Goal: Obtain resource: Obtain resource

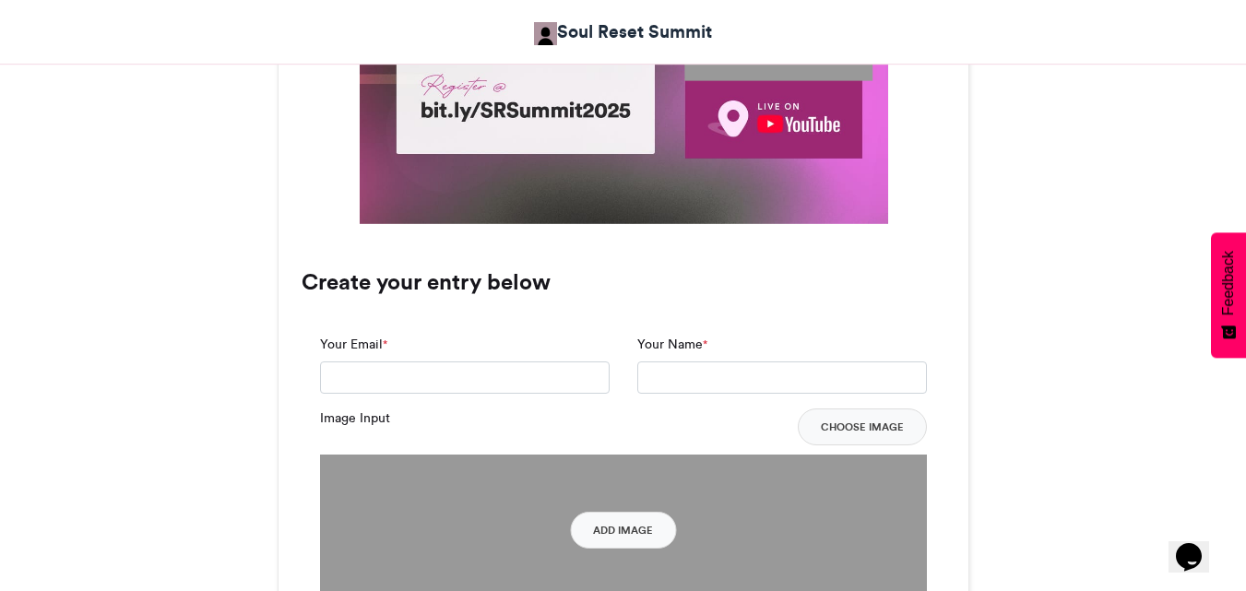
scroll to position [1054, 0]
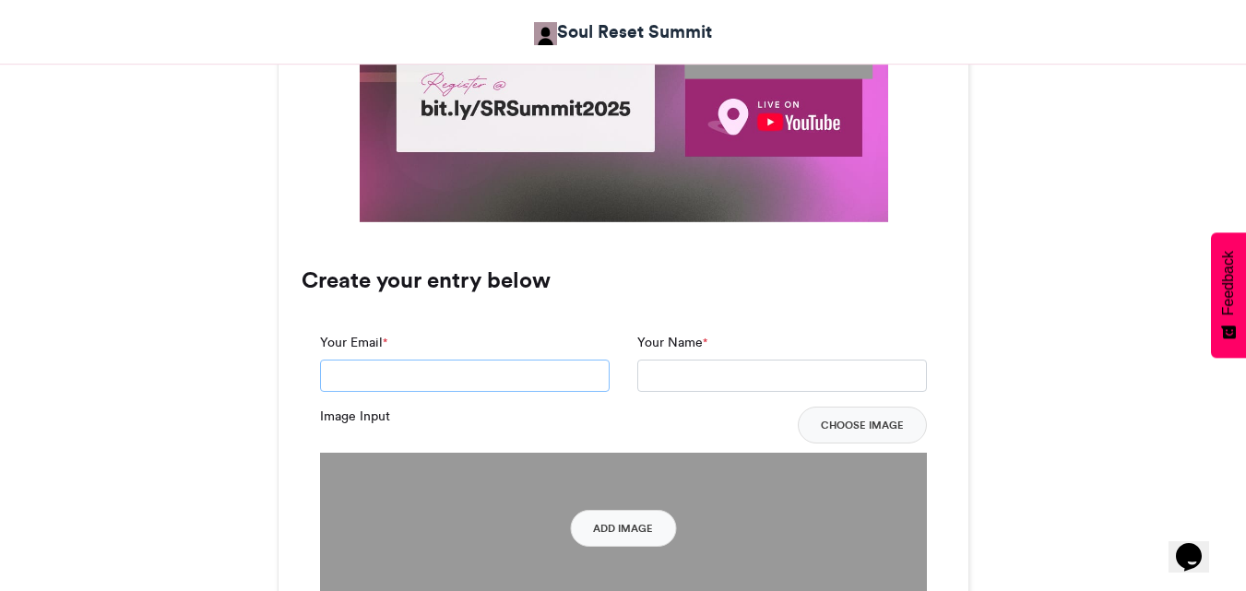
click at [494, 374] on input "Your Email *" at bounding box center [465, 376] width 290 height 33
type input "**********"
click at [827, 375] on input "Your Name *" at bounding box center [782, 376] width 290 height 33
type input "**********"
click at [590, 542] on button "Add Image" at bounding box center [623, 528] width 106 height 37
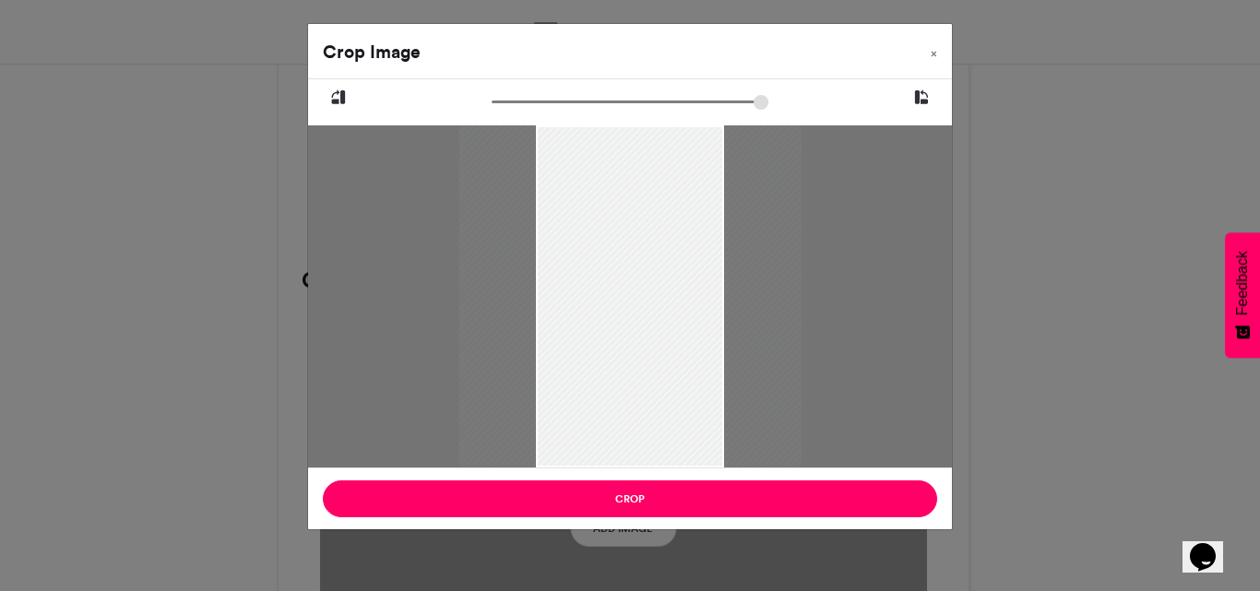
drag, startPoint x: 505, startPoint y: 107, endPoint x: 492, endPoint y: 105, distance: 14.0
type input "******"
click at [492, 105] on input "zoom" at bounding box center [630, 102] width 277 height 18
drag, startPoint x: 632, startPoint y: 258, endPoint x: 621, endPoint y: 326, distance: 68.2
click at [621, 326] on div at bounding box center [619, 355] width 342 height 514
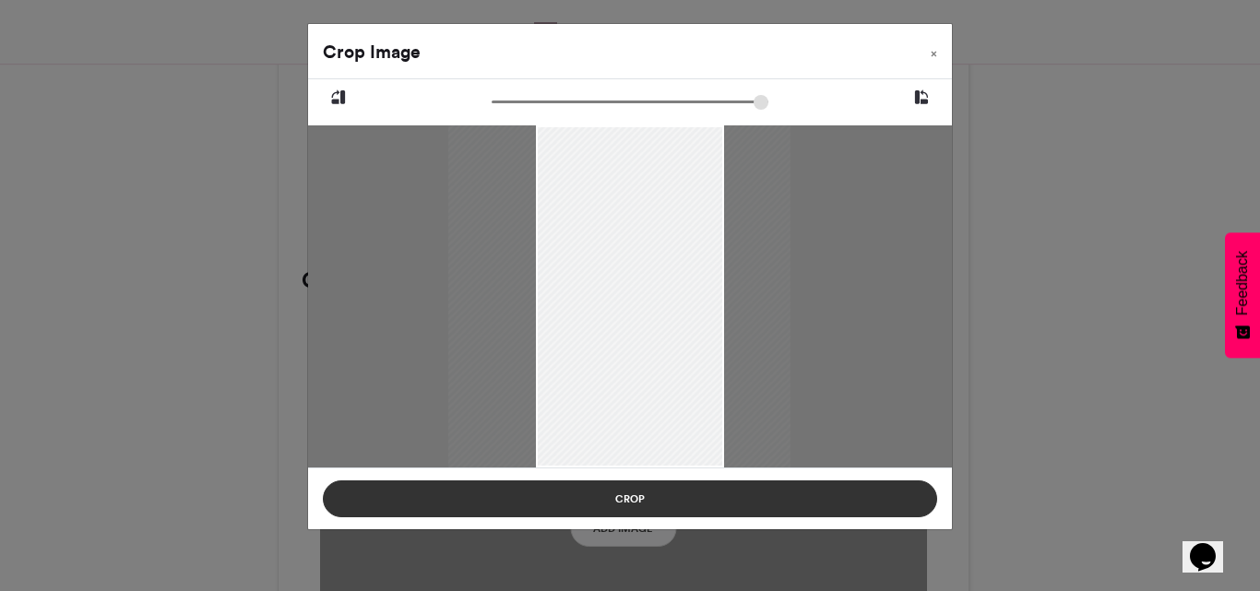
click at [624, 497] on button "Crop" at bounding box center [630, 499] width 614 height 37
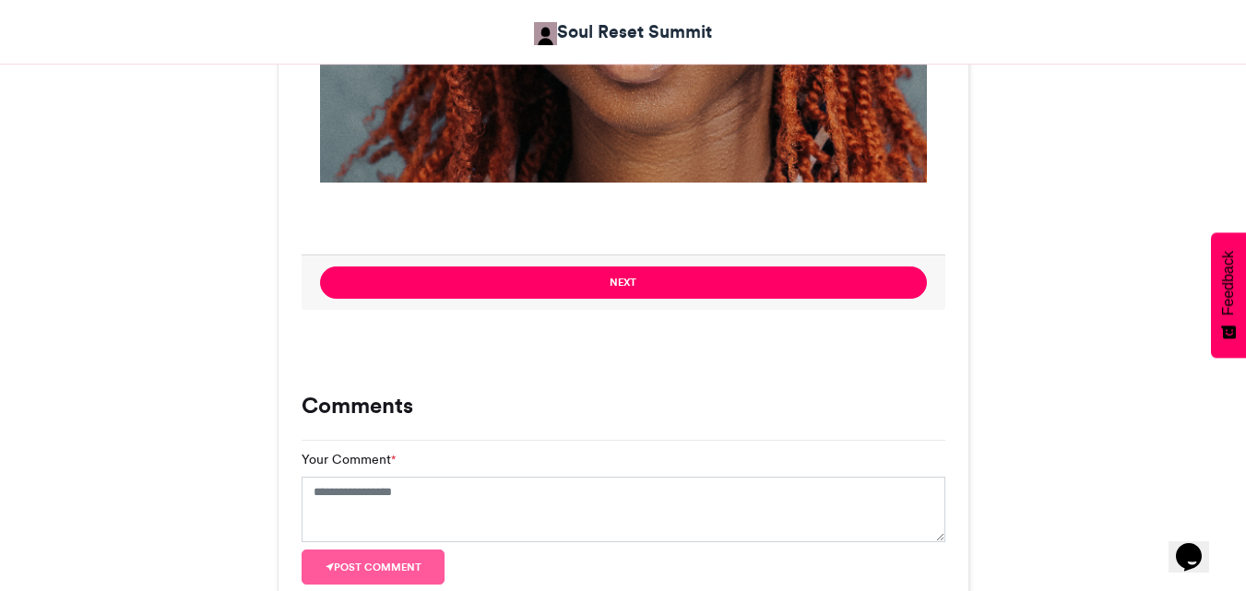
scroll to position [1473, 0]
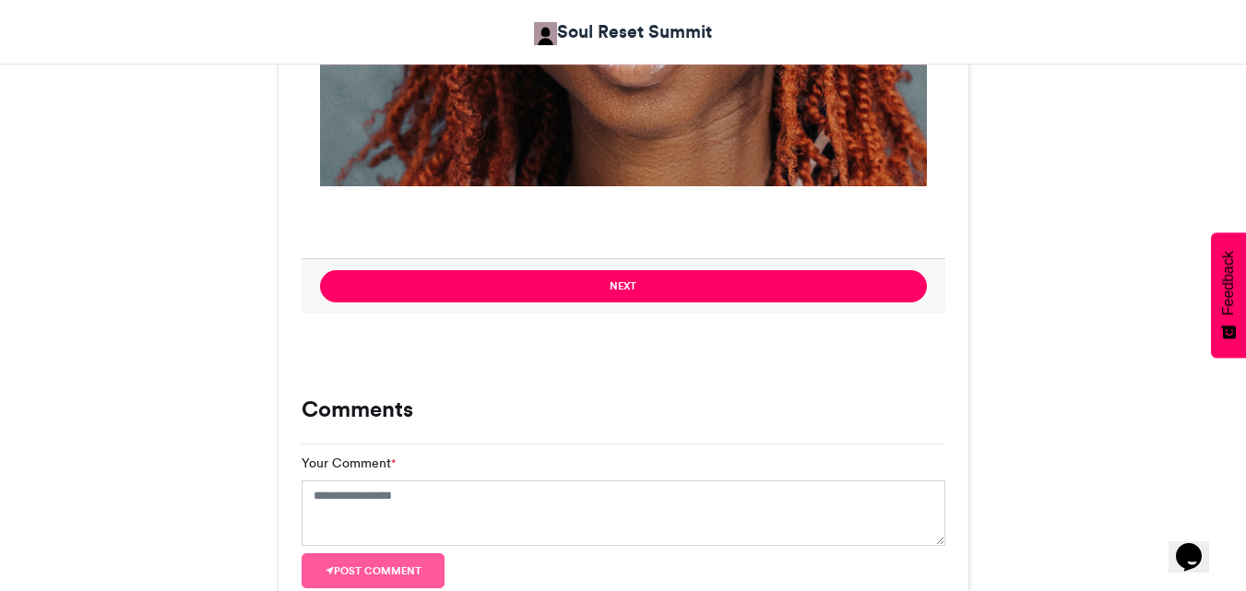
click at [791, 302] on button "Next" at bounding box center [623, 286] width 607 height 32
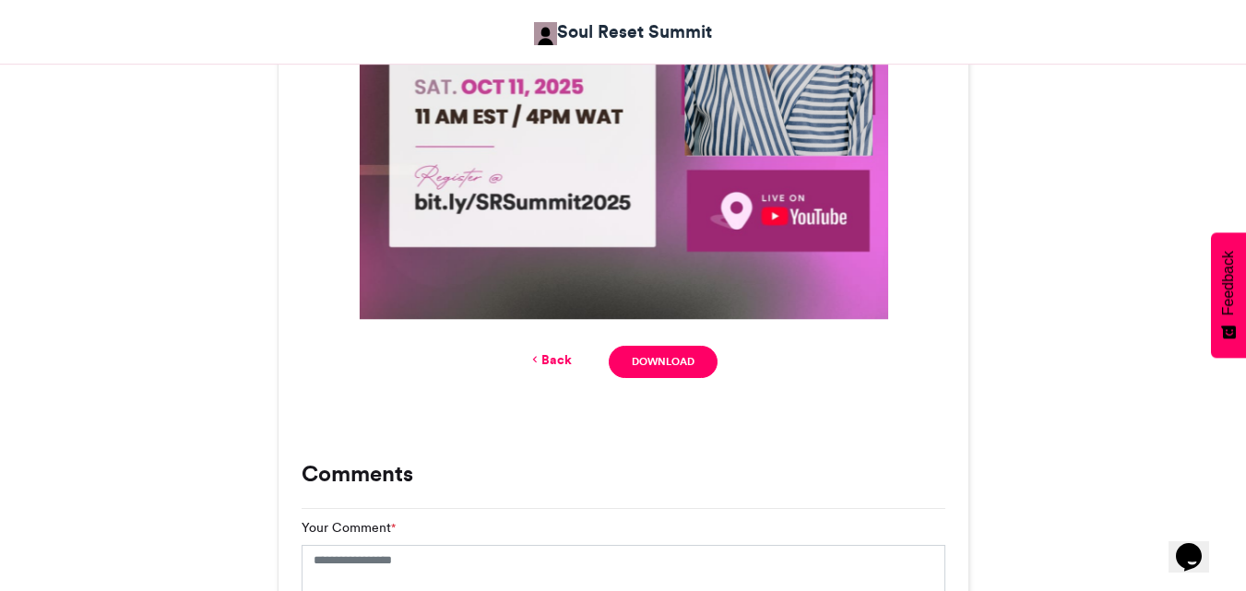
scroll to position [988, 0]
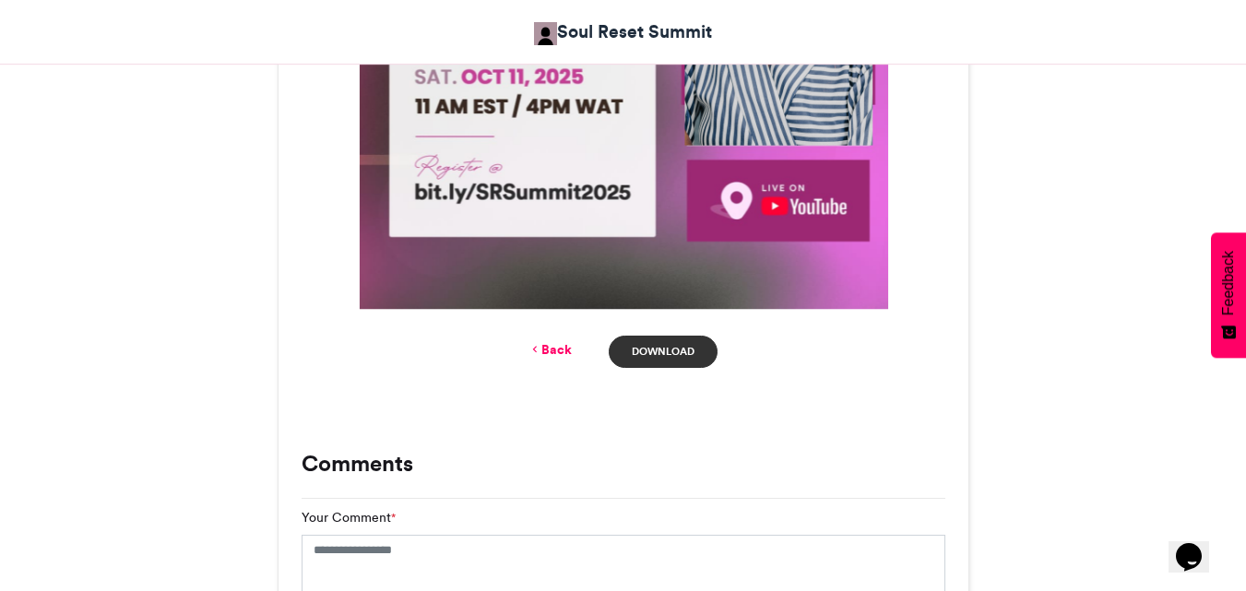
click at [657, 339] on link "Download" at bounding box center [663, 352] width 108 height 32
